Goal: Find specific page/section: Find specific page/section

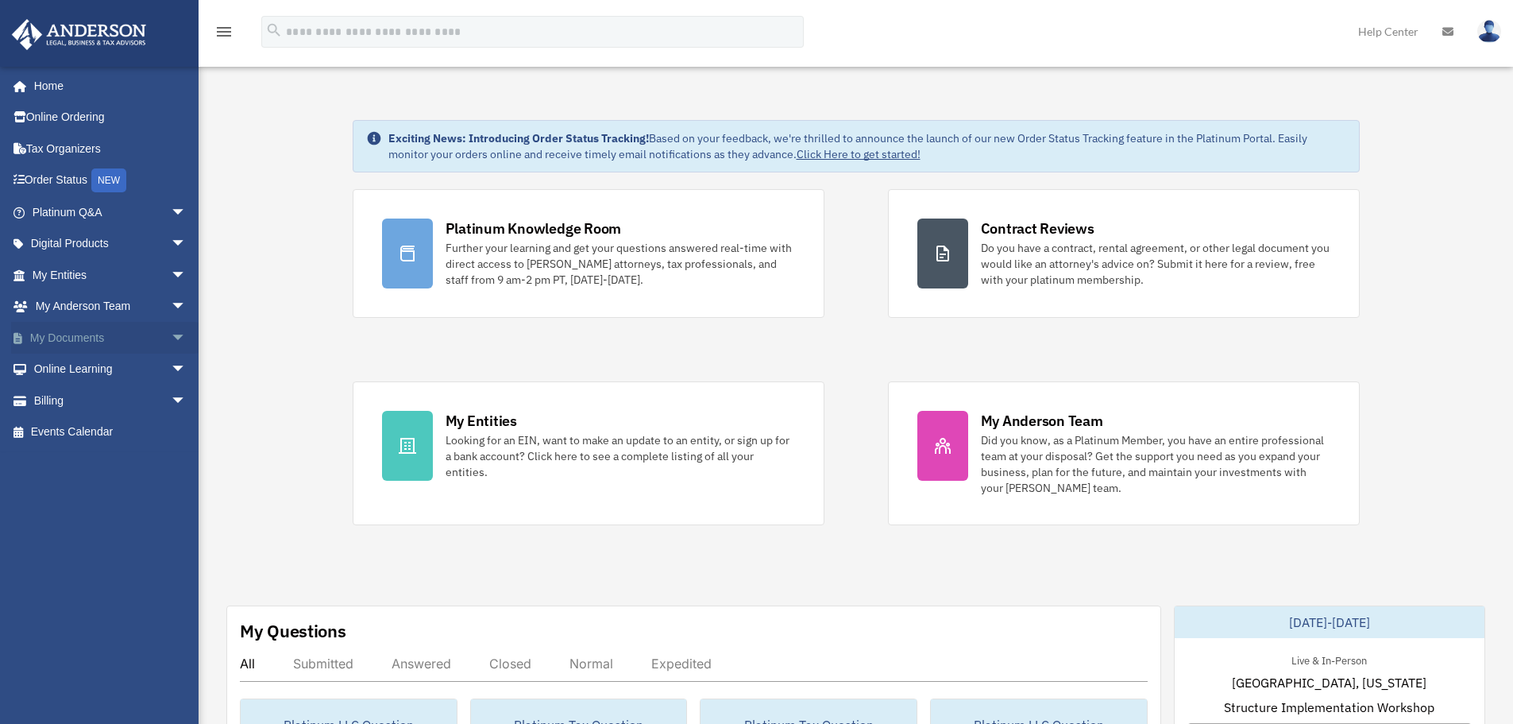
click at [176, 335] on span "arrow_drop_down" at bounding box center [187, 338] width 32 height 33
click at [76, 367] on link "Box" at bounding box center [116, 369] width 188 height 32
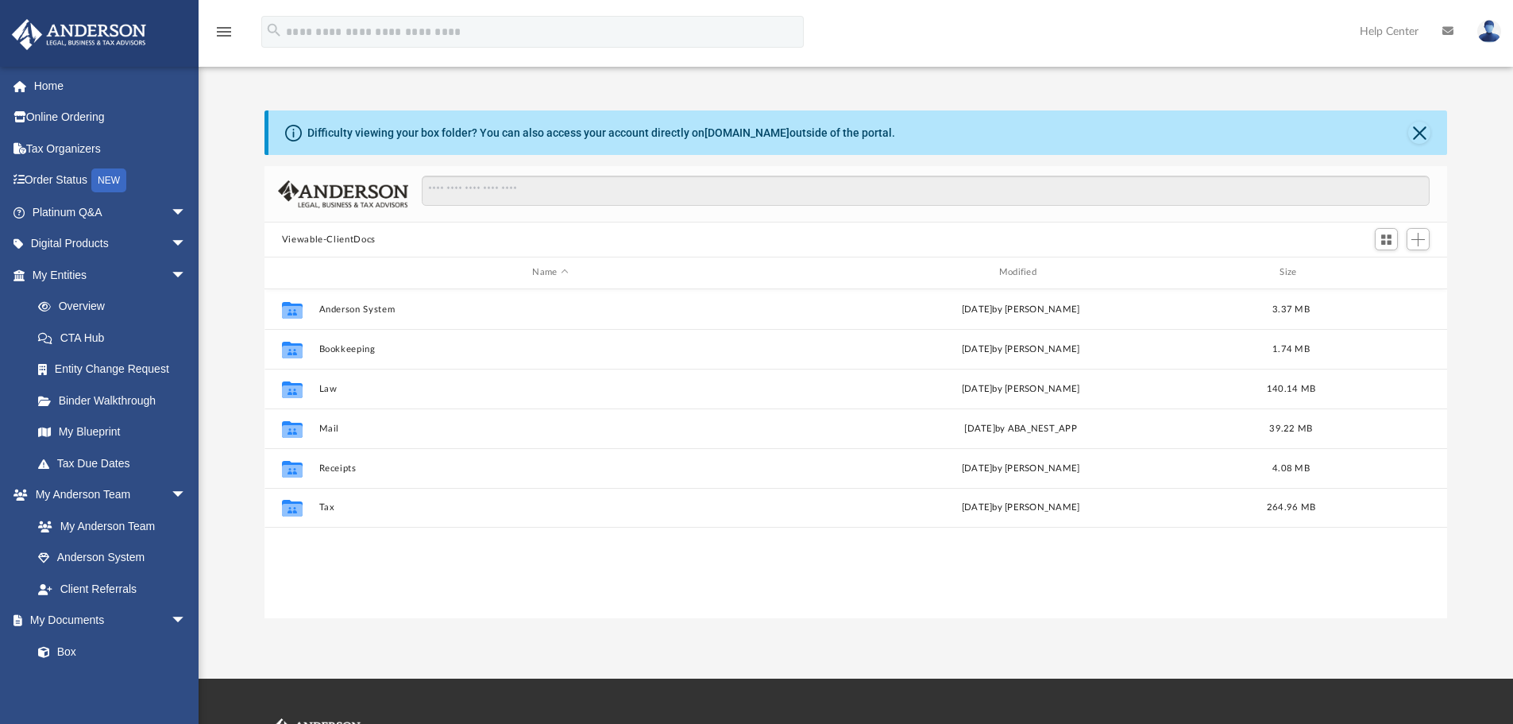
scroll to position [350, 1171]
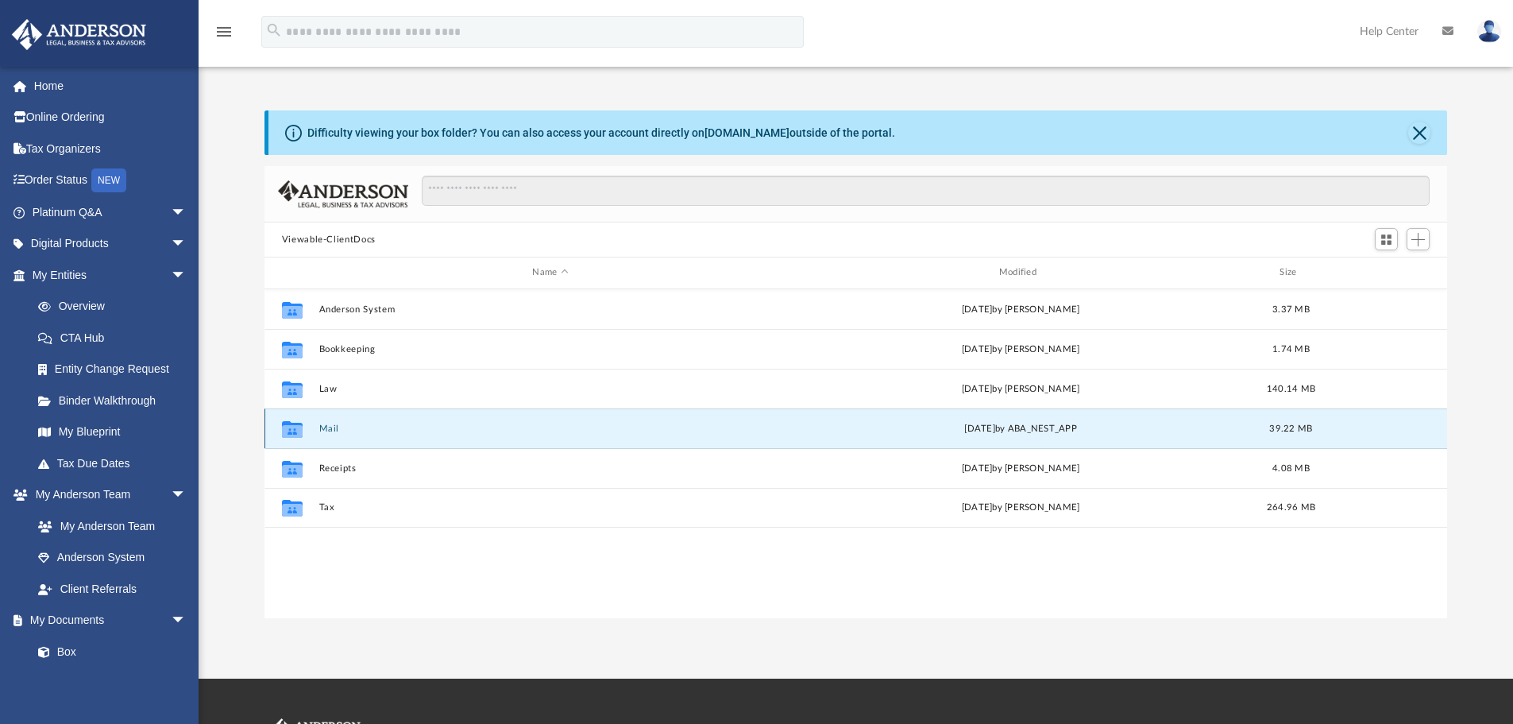
click at [329, 432] on button "Mail" at bounding box center [550, 428] width 463 height 10
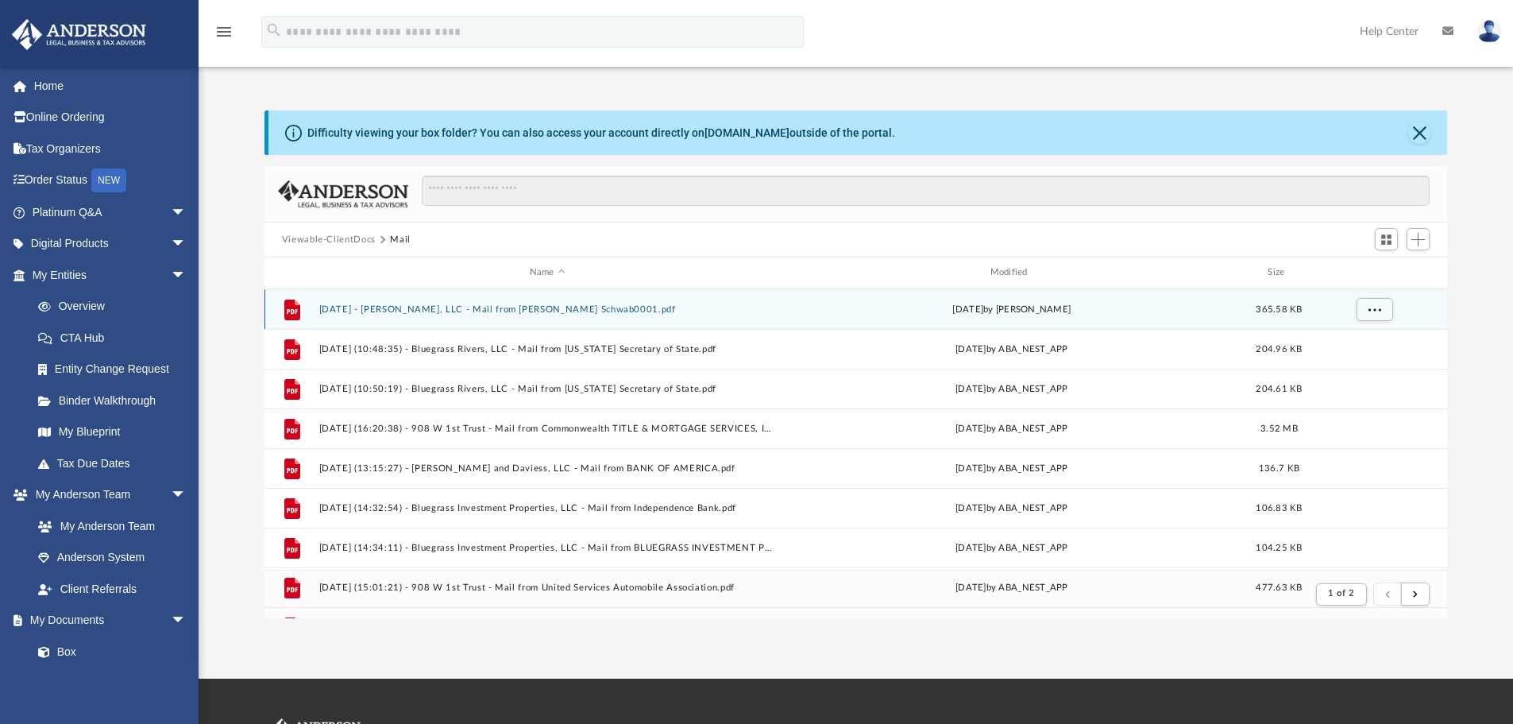
scroll to position [300, 1171]
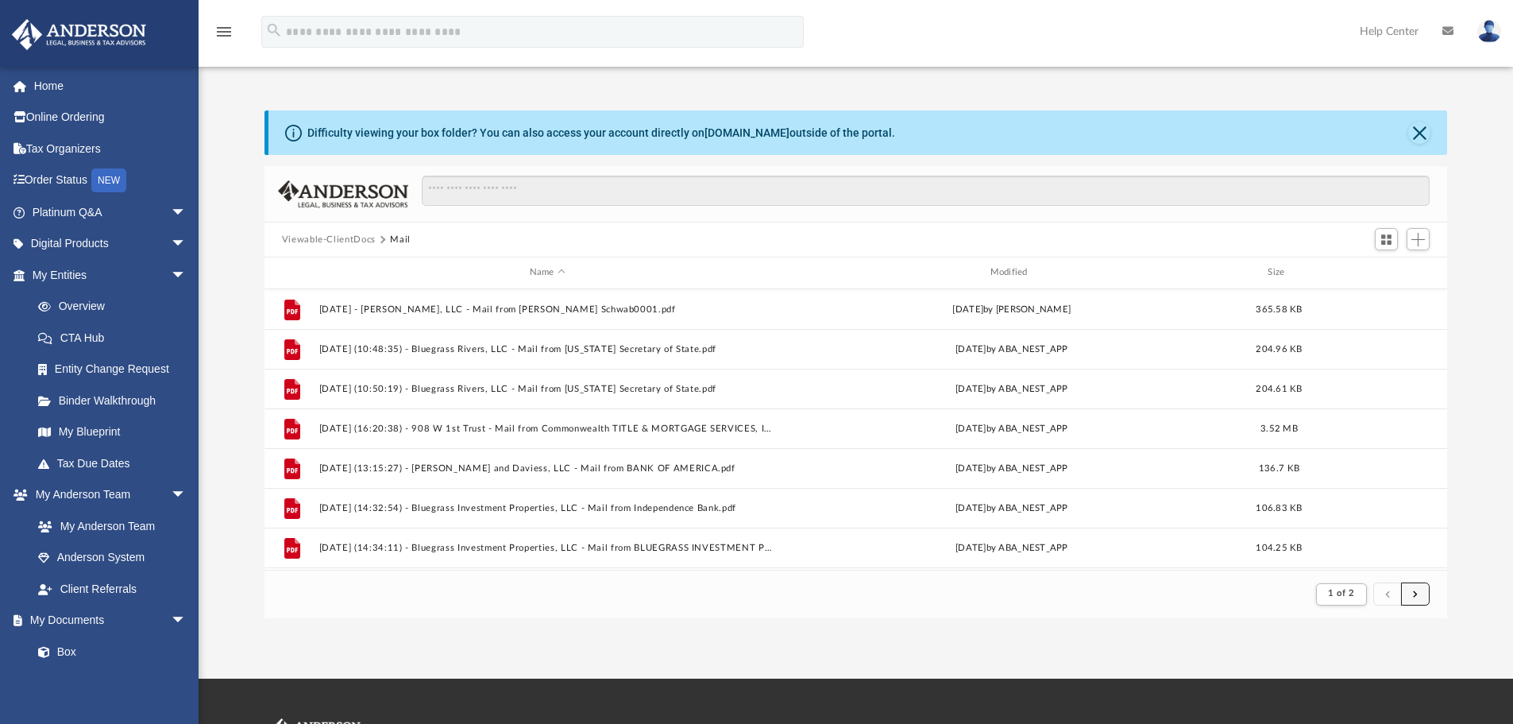
click at [1415, 603] on button "submit" at bounding box center [1415, 593] width 29 height 23
